Goal: Task Accomplishment & Management: Manage account settings

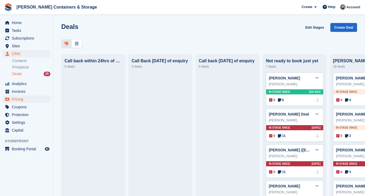
scroll to position [0, 29]
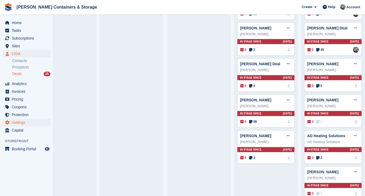
click at [28, 120] on span "Settings" at bounding box center [28, 121] width 32 height 7
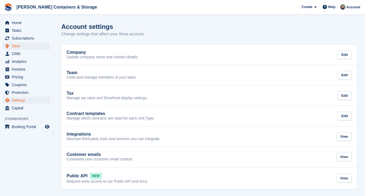
click at [24, 45] on span "Sites" at bounding box center [28, 45] width 32 height 7
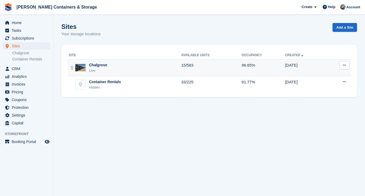
click at [101, 67] on div "Chalgrove" at bounding box center [98, 65] width 18 height 6
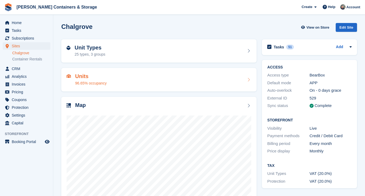
click at [82, 78] on h2 "Units" at bounding box center [90, 76] width 31 height 6
click at [85, 51] on div "25 types, 3 groups" at bounding box center [90, 54] width 31 height 6
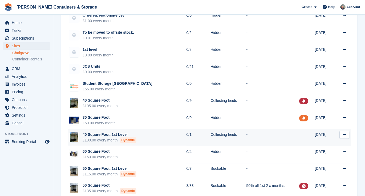
scroll to position [103, 0]
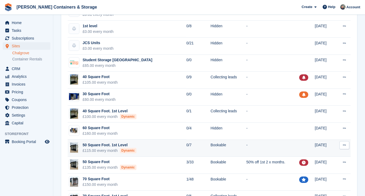
click at [133, 148] on div "Dynamic" at bounding box center [128, 150] width 17 height 5
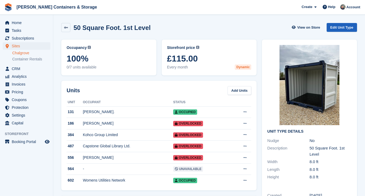
click at [337, 24] on link "Edit Unit Type" at bounding box center [342, 27] width 30 height 9
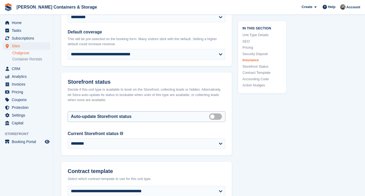
scroll to position [1063, 0]
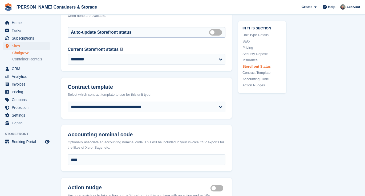
click at [212, 32] on label "Auto manage storefront status" at bounding box center [216, 32] width 15 height 1
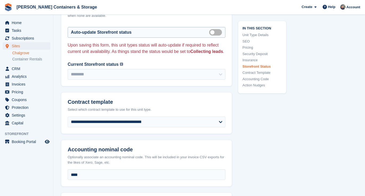
click at [218, 35] on div "Auto-update Storefront status Auto manage storefront status" at bounding box center [147, 32] width 158 height 11
click at [214, 32] on label "Auto manage storefront status" at bounding box center [216, 32] width 15 height 1
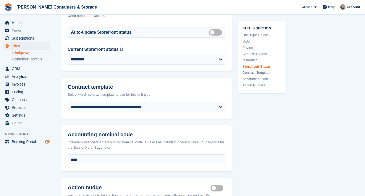
click at [48, 141] on icon "Preview store" at bounding box center [47, 141] width 5 height 4
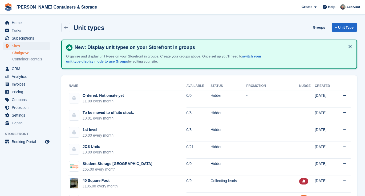
scroll to position [103, 0]
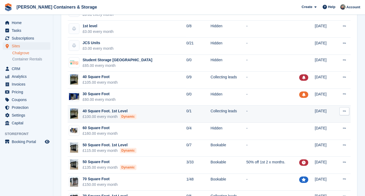
click at [133, 114] on div "Dynamic" at bounding box center [128, 116] width 17 height 5
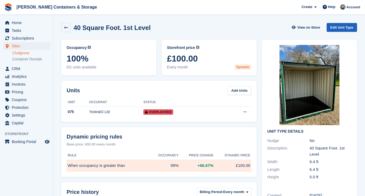
click at [336, 23] on link "Edit Unit Type" at bounding box center [342, 27] width 30 height 9
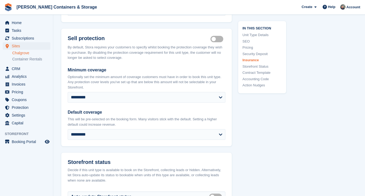
scroll to position [949, 0]
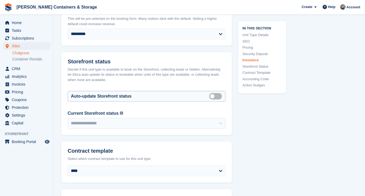
click at [212, 96] on label "Auto manage storefront status" at bounding box center [216, 95] width 15 height 1
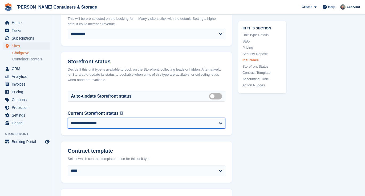
select select "********"
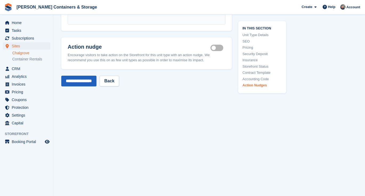
scroll to position [1167, 0]
click at [86, 82] on input "**********" at bounding box center [78, 81] width 35 height 11
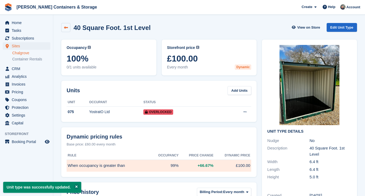
click at [63, 27] on link at bounding box center [65, 27] width 9 height 9
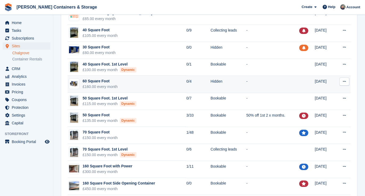
scroll to position [155, 0]
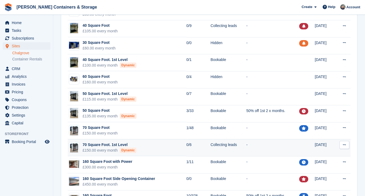
click at [132, 147] on div "Dynamic" at bounding box center [128, 149] width 17 height 5
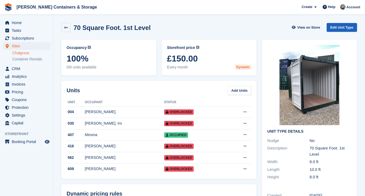
click at [336, 24] on link "Edit Unit Type" at bounding box center [342, 27] width 30 height 9
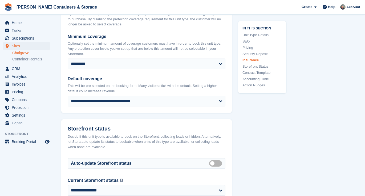
scroll to position [924, 0]
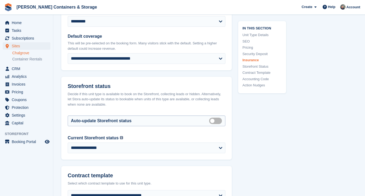
click at [212, 121] on label "Auto manage storefront status" at bounding box center [216, 120] width 15 height 1
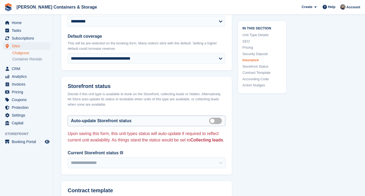
click at [213, 121] on label "Auto manage storefront status" at bounding box center [216, 120] width 15 height 1
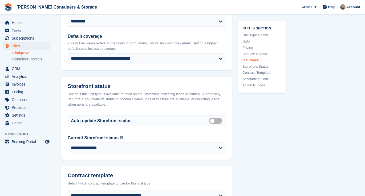
click at [162, 155] on div "**********" at bounding box center [146, 146] width 171 height 25
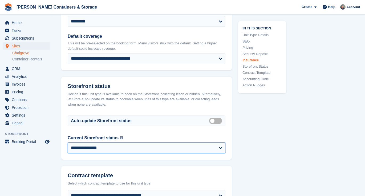
select select "********"
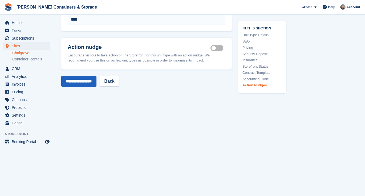
scroll to position [1167, 0]
click at [83, 80] on input "**********" at bounding box center [78, 81] width 35 height 11
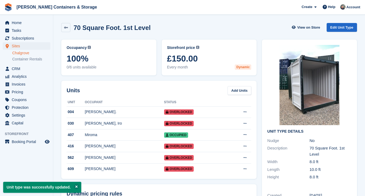
click at [26, 53] on link "Chalgrove" at bounding box center [31, 52] width 38 height 5
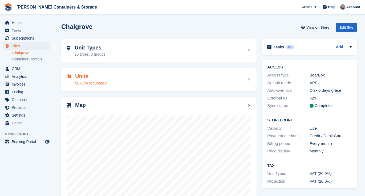
click at [85, 78] on h2 "Units" at bounding box center [90, 76] width 31 height 6
click at [86, 54] on div "25 types, 3 groups" at bounding box center [90, 54] width 31 height 6
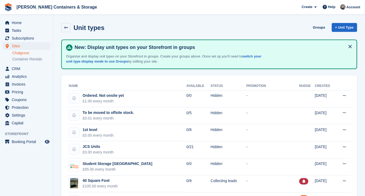
scroll to position [89, 0]
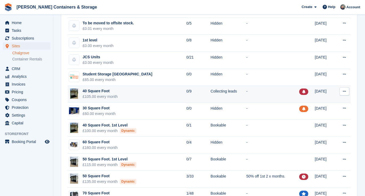
click at [115, 97] on div "£105.00 every month" at bounding box center [100, 97] width 35 height 6
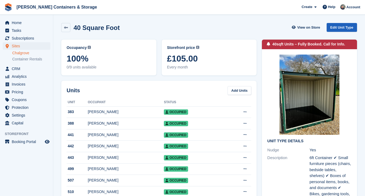
click at [345, 26] on link "Edit Unit Type" at bounding box center [342, 27] width 30 height 9
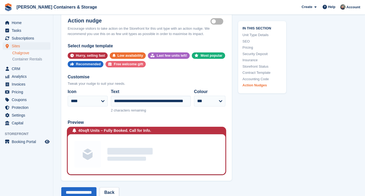
scroll to position [1157, 0]
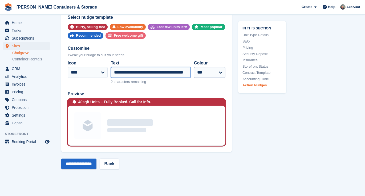
drag, startPoint x: 143, startPoint y: 66, endPoint x: 206, endPoint y: 71, distance: 63.4
click at [206, 71] on div "**********" at bounding box center [147, 72] width 158 height 29
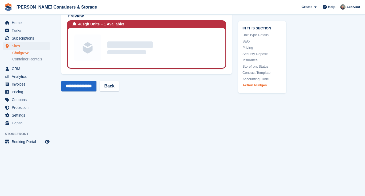
type input "**********"
click at [89, 84] on input "**********" at bounding box center [78, 86] width 35 height 11
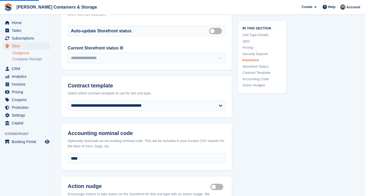
scroll to position [896, 0]
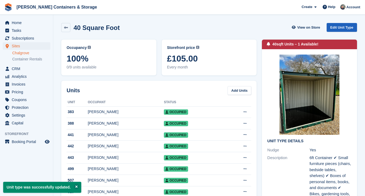
click at [332, 28] on link "Edit Unit Type" at bounding box center [342, 27] width 30 height 9
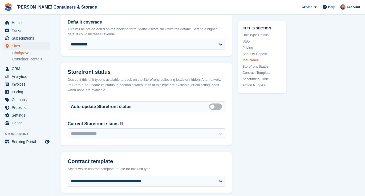
scroll to position [907, 0]
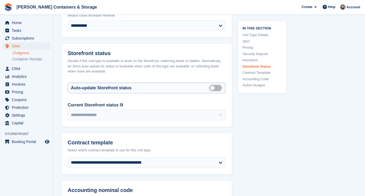
click at [217, 82] on div "Auto-update Storefront status Auto manage storefront status" at bounding box center [147, 87] width 158 height 11
click at [216, 87] on label "Auto manage storefront status" at bounding box center [216, 87] width 15 height 1
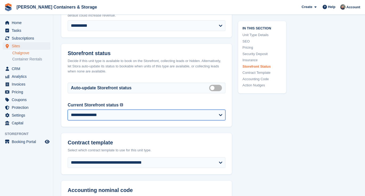
select select "********"
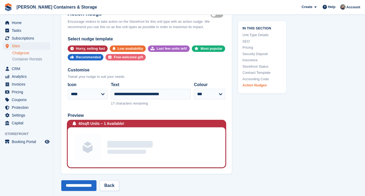
scroll to position [1223, 0]
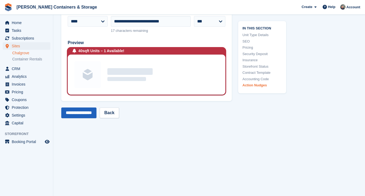
click at [82, 107] on input "**********" at bounding box center [78, 112] width 35 height 11
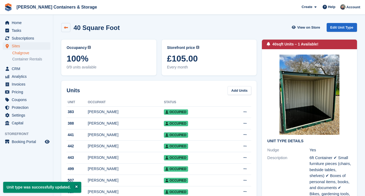
click at [64, 29] on icon at bounding box center [66, 28] width 4 height 4
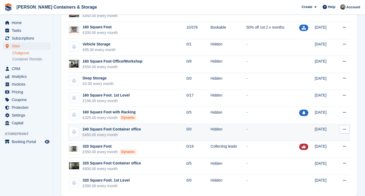
scroll to position [329, 0]
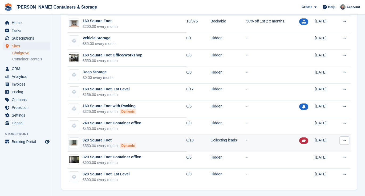
click at [146, 148] on td "320 Square Foot £550.00 every month Dynamic" at bounding box center [127, 142] width 119 height 17
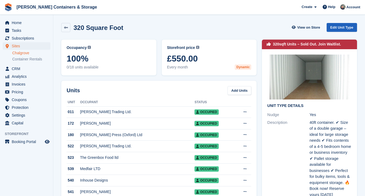
click at [332, 27] on link "Edit Unit Type" at bounding box center [342, 27] width 30 height 9
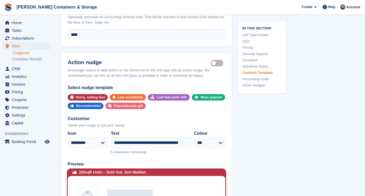
scroll to position [1193, 0]
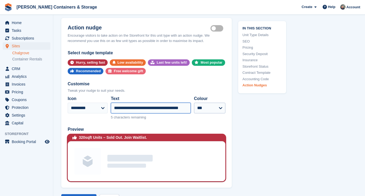
drag, startPoint x: 146, startPoint y: 102, endPoint x: 210, endPoint y: 102, distance: 63.7
click at [210, 102] on div "**********" at bounding box center [147, 107] width 158 height 29
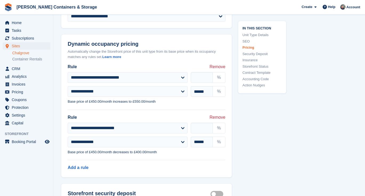
scroll to position [525, 0]
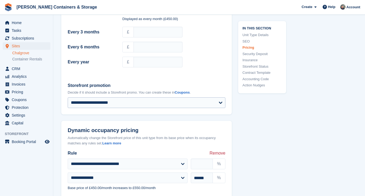
type input "**********"
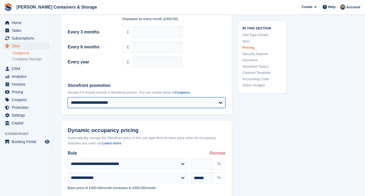
select select "****"
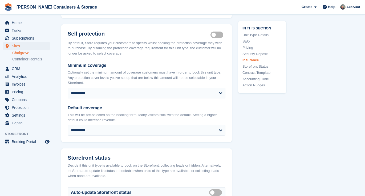
scroll to position [954, 0]
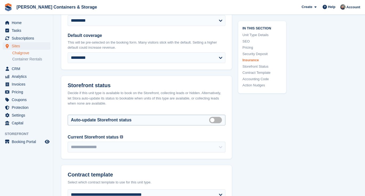
click at [210, 119] on label "Auto manage storefront status" at bounding box center [216, 119] width 15 height 1
click at [159, 136] on div "**********" at bounding box center [147, 143] width 158 height 18
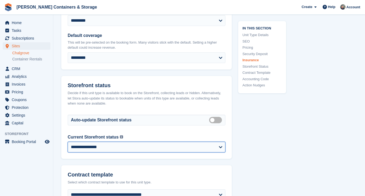
select select "********"
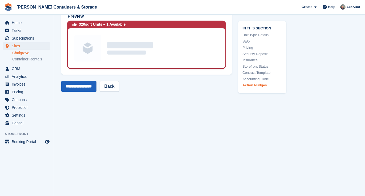
scroll to position [1329, 0]
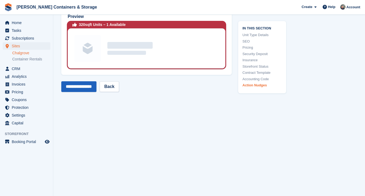
click at [89, 85] on input "**********" at bounding box center [78, 86] width 35 height 11
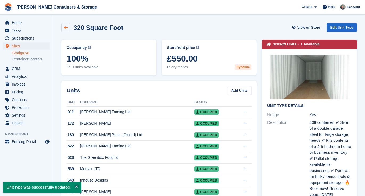
click at [66, 29] on icon at bounding box center [66, 28] width 4 height 4
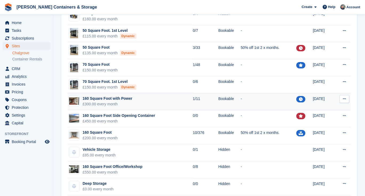
scroll to position [205, 0]
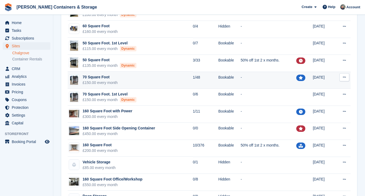
click at [137, 83] on td "70 Square Foot £150.00 every month" at bounding box center [130, 79] width 125 height 17
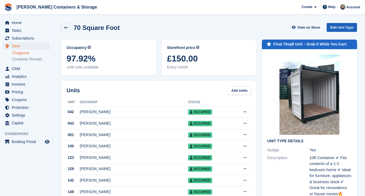
click at [336, 28] on link "Edit Unit Type" at bounding box center [342, 27] width 30 height 9
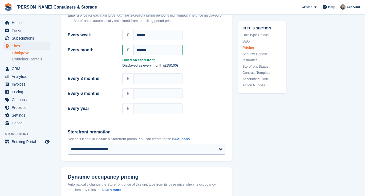
scroll to position [489, 0]
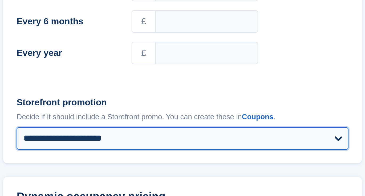
select select "****"
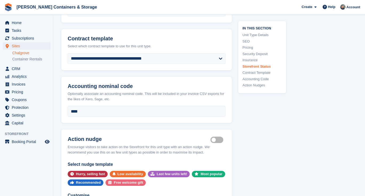
scroll to position [1298, 0]
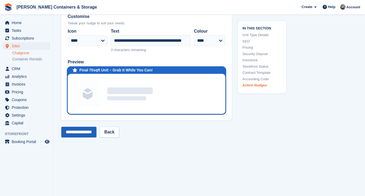
click at [87, 130] on input "**********" at bounding box center [78, 131] width 35 height 11
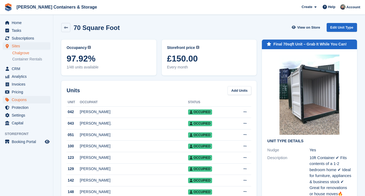
click at [25, 99] on span "Coupons" at bounding box center [28, 99] width 32 height 7
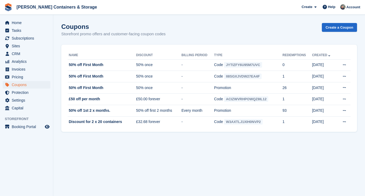
click at [161, 2] on span "Jennings Containers & Storage Create Subscription Invoice Contact Deal Discount…" at bounding box center [182, 7] width 365 height 14
click at [26, 45] on span "Sites" at bounding box center [28, 45] width 32 height 7
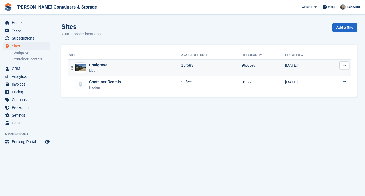
click at [114, 67] on div "Chalgrove Live" at bounding box center [125, 67] width 113 height 11
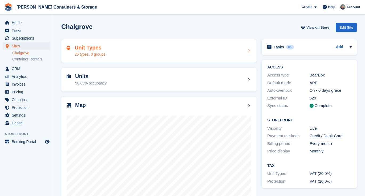
click at [91, 48] on h2 "Unit Types" at bounding box center [90, 48] width 31 height 6
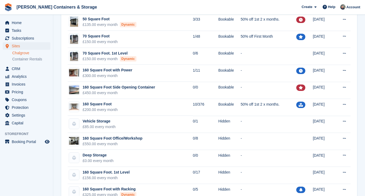
scroll to position [240, 0]
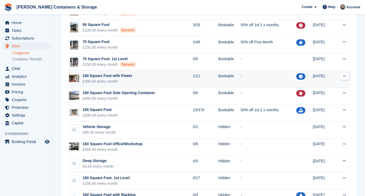
click at [137, 77] on td "160 Square Foot with Power £300.00 every month" at bounding box center [130, 78] width 125 height 17
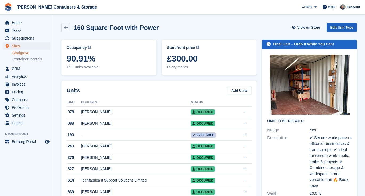
click at [334, 28] on link "Edit Unit Type" at bounding box center [342, 27] width 30 height 9
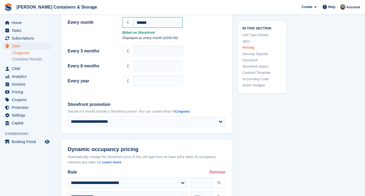
scroll to position [504, 0]
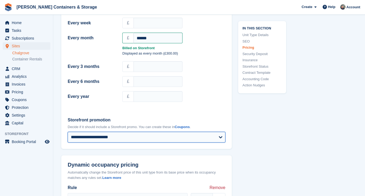
select select "****"
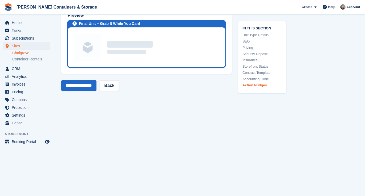
scroll to position [1331, 0]
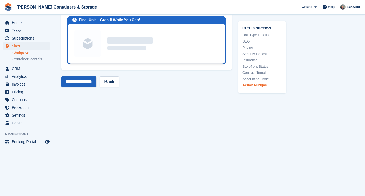
click at [85, 82] on input "**********" at bounding box center [78, 81] width 35 height 11
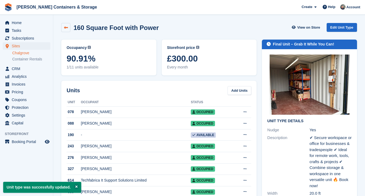
click at [62, 27] on link at bounding box center [65, 27] width 9 height 9
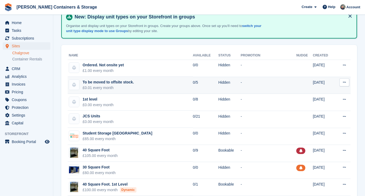
scroll to position [66, 0]
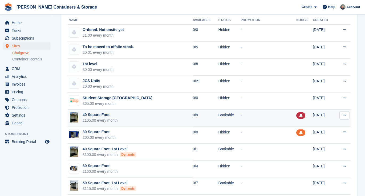
click at [109, 118] on div "£105.00 every month" at bounding box center [100, 120] width 35 height 6
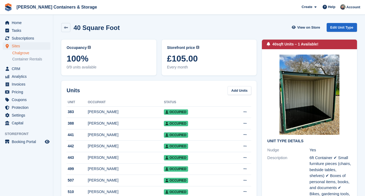
click at [339, 29] on link "Edit Unit Type" at bounding box center [342, 27] width 30 height 9
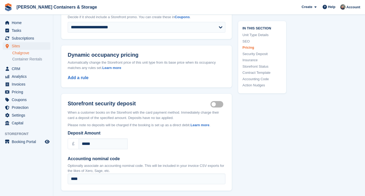
scroll to position [587, 0]
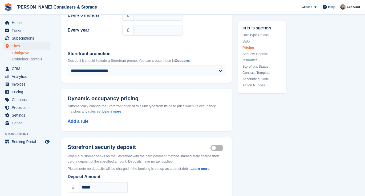
click at [97, 74] on div "**********" at bounding box center [146, 63] width 171 height 38
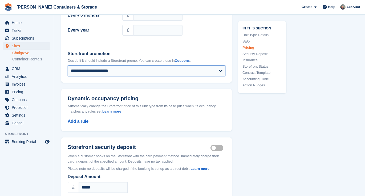
select select "****"
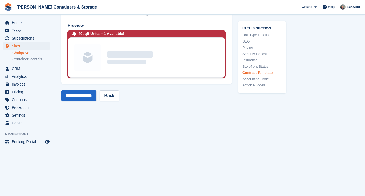
scroll to position [1243, 0]
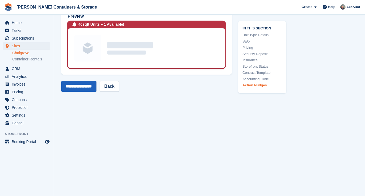
click at [81, 85] on input "**********" at bounding box center [78, 86] width 35 height 11
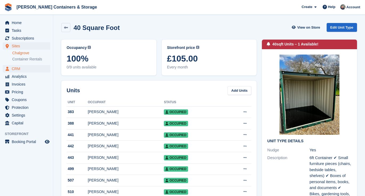
click at [35, 66] on span "CRM" at bounding box center [28, 68] width 32 height 7
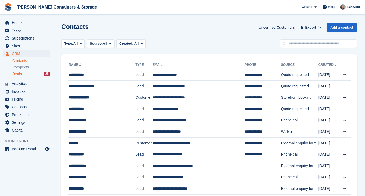
click at [34, 74] on div "Deals 25" at bounding box center [31, 73] width 38 height 5
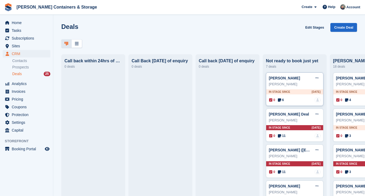
click at [283, 99] on span "6" at bounding box center [281, 99] width 6 height 5
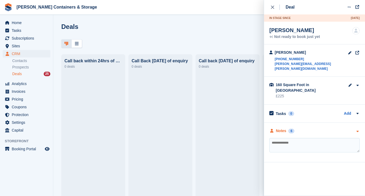
click at [291, 128] on div "6" at bounding box center [292, 130] width 6 height 5
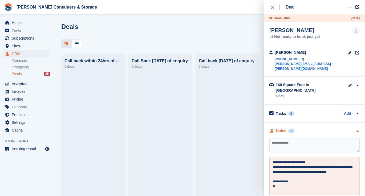
click at [291, 128] on div "6" at bounding box center [292, 130] width 6 height 5
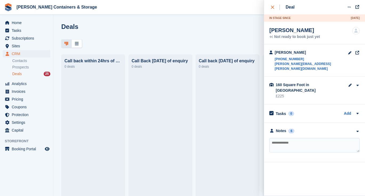
click at [273, 9] on div "close" at bounding box center [275, 7] width 9 height 5
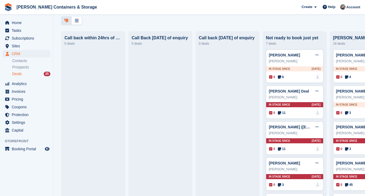
scroll to position [24, 0]
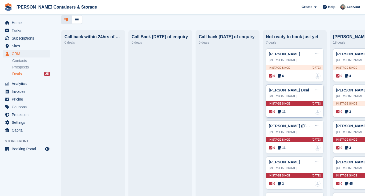
click at [281, 110] on icon at bounding box center [279, 112] width 3 height 4
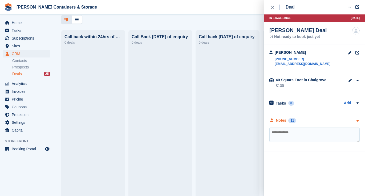
click at [286, 120] on div "Notes" at bounding box center [281, 120] width 10 height 6
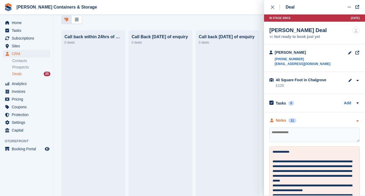
scroll to position [65, 0]
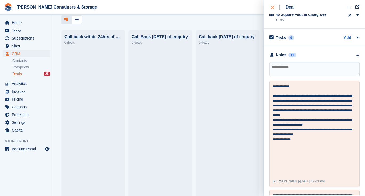
click at [273, 7] on icon "close" at bounding box center [272, 7] width 3 height 3
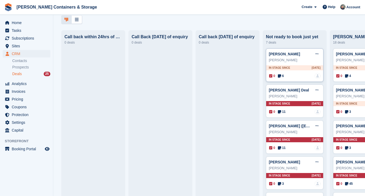
scroll to position [55, 0]
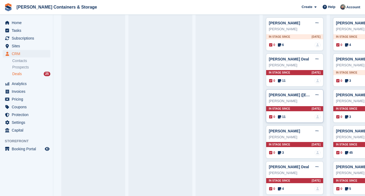
click at [281, 115] on icon at bounding box center [279, 117] width 3 height 4
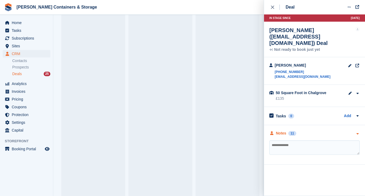
click at [289, 134] on div "Notes 11" at bounding box center [283, 133] width 27 height 6
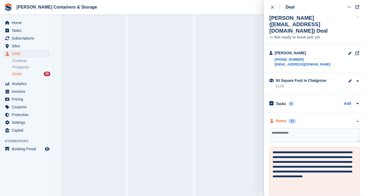
scroll to position [48, 0]
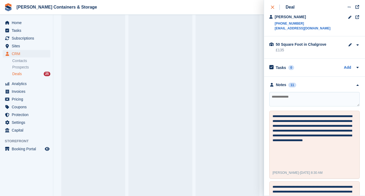
click at [270, 3] on button "close" at bounding box center [276, 7] width 12 height 14
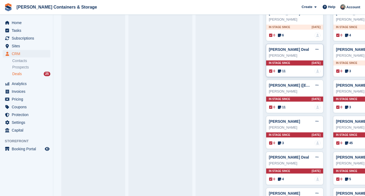
scroll to position [68, 0]
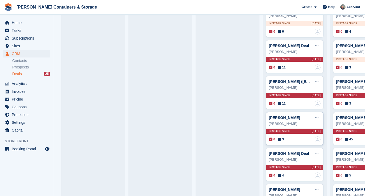
click at [280, 137] on icon at bounding box center [279, 139] width 3 height 4
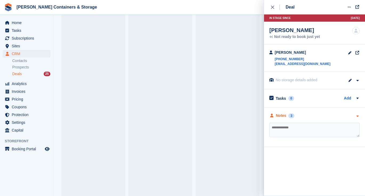
click at [291, 117] on div "3" at bounding box center [292, 115] width 6 height 5
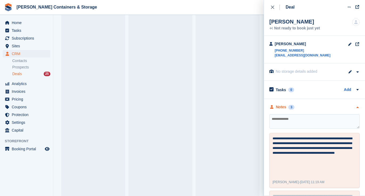
scroll to position [12, 0]
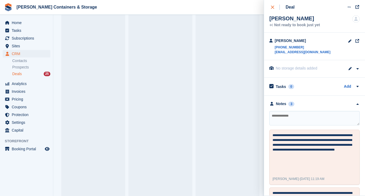
click at [274, 9] on div "close" at bounding box center [275, 7] width 9 height 5
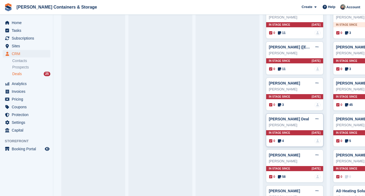
scroll to position [106, 0]
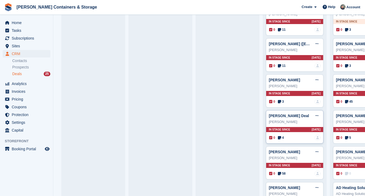
click at [281, 137] on icon at bounding box center [279, 138] width 3 height 4
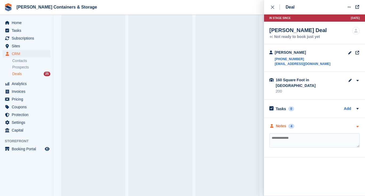
scroll to position [0, 0]
click at [284, 118] on div "**********" at bounding box center [314, 137] width 101 height 39
click at [284, 123] on div "Notes" at bounding box center [281, 126] width 10 height 6
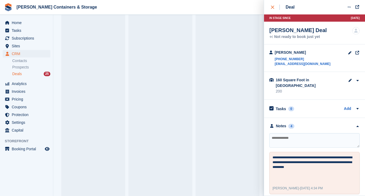
click at [273, 9] on div "close" at bounding box center [275, 7] width 9 height 5
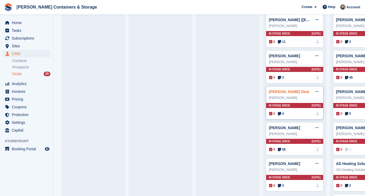
scroll to position [134, 0]
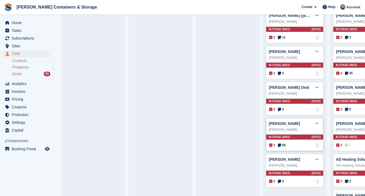
click at [284, 145] on span "58" at bounding box center [282, 144] width 8 height 5
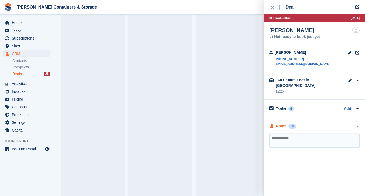
click at [290, 123] on div "58" at bounding box center [293, 125] width 8 height 5
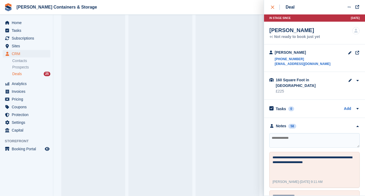
click at [276, 8] on div "close" at bounding box center [275, 7] width 9 height 5
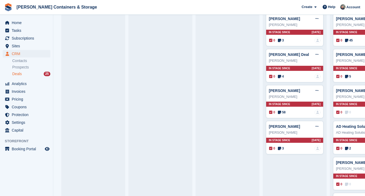
scroll to position [173, 0]
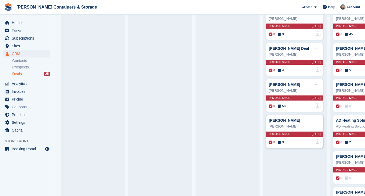
click at [283, 144] on div "0 3 No one is assigned to this deal" at bounding box center [294, 142] width 51 height 6
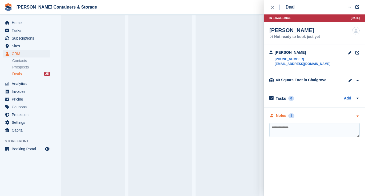
click at [292, 117] on div "3" at bounding box center [292, 115] width 6 height 5
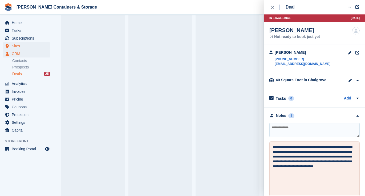
click at [25, 45] on span "Sites" at bounding box center [28, 45] width 32 height 7
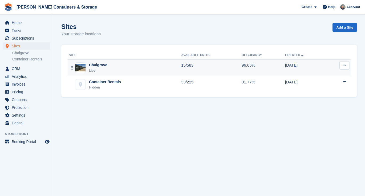
click at [126, 67] on div "Chalgrove Live" at bounding box center [125, 67] width 113 height 11
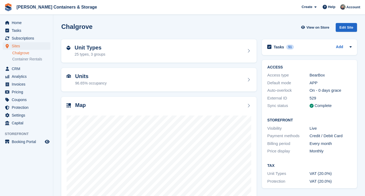
scroll to position [20, 0]
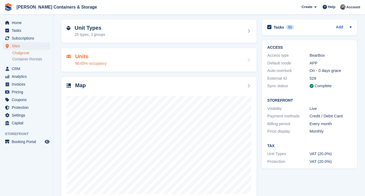
click at [82, 56] on h2 "Units" at bounding box center [90, 56] width 31 height 6
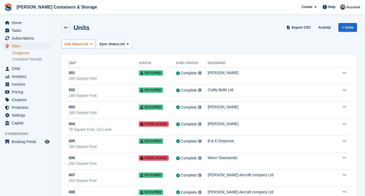
click at [79, 46] on span "Unit Status:" at bounding box center [73, 43] width 19 height 5
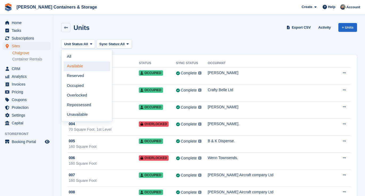
click at [79, 64] on link "Available" at bounding box center [87, 66] width 46 height 10
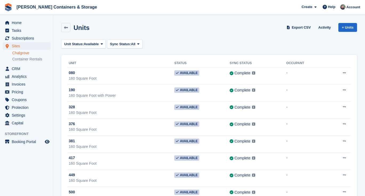
scroll to position [110, 0]
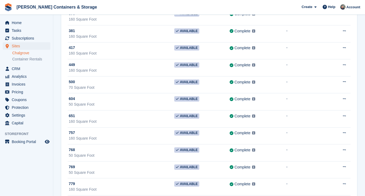
click at [28, 44] on span "Sites" at bounding box center [28, 45] width 32 height 7
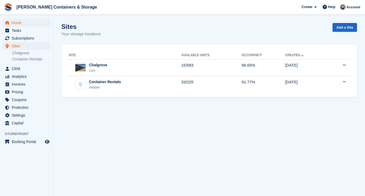
click at [25, 21] on span "Home" at bounding box center [28, 22] width 32 height 7
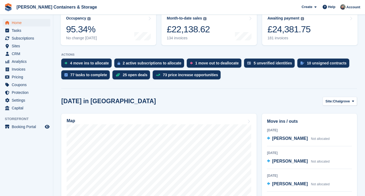
scroll to position [82, 0]
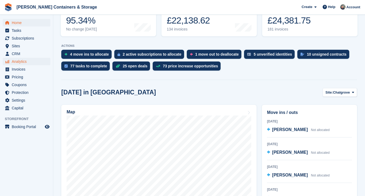
click at [23, 63] on span "Analytics" at bounding box center [28, 61] width 32 height 7
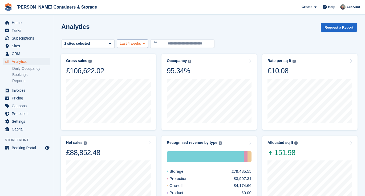
click at [121, 42] on span "Last 4 weeks" at bounding box center [130, 43] width 21 height 5
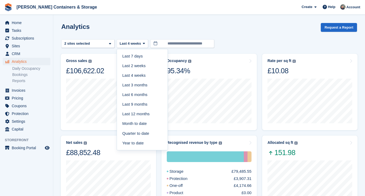
click at [99, 50] on turbo-frame "**********" at bounding box center [209, 198] width 296 height 350
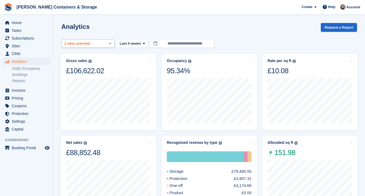
click at [98, 45] on div "Chalgrove 2 sites selected" at bounding box center [87, 43] width 53 height 9
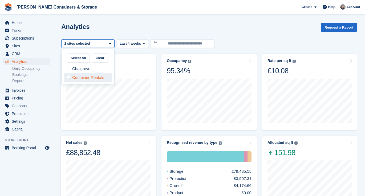
click at [98, 74] on div "Container Rentals" at bounding box center [88, 77] width 49 height 9
select select "***"
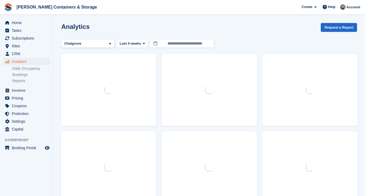
click at [252, 47] on div "**********" at bounding box center [209, 43] width 296 height 9
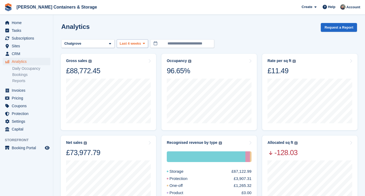
click at [138, 44] on span "Last 4 weeks" at bounding box center [130, 43] width 21 height 5
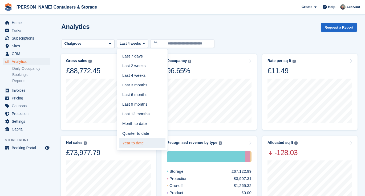
click at [138, 141] on link "Year to date" at bounding box center [142, 143] width 46 height 10
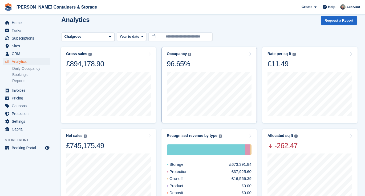
scroll to position [8, 0]
